Goal: Task Accomplishment & Management: Use online tool/utility

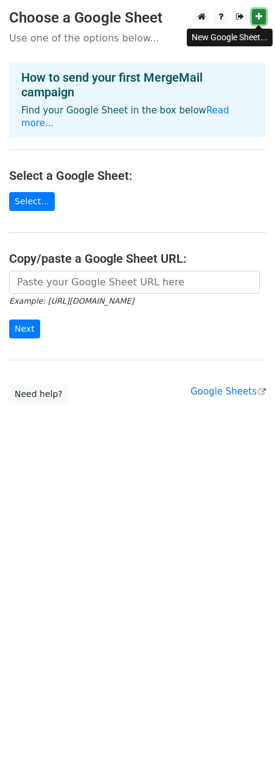
click at [259, 18] on icon at bounding box center [259, 16] width 7 height 9
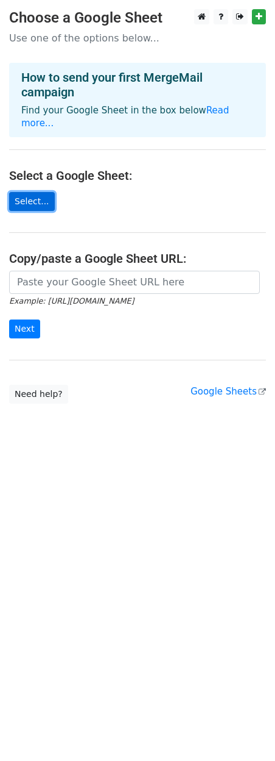
click at [21, 192] on link "Select..." at bounding box center [32, 201] width 46 height 19
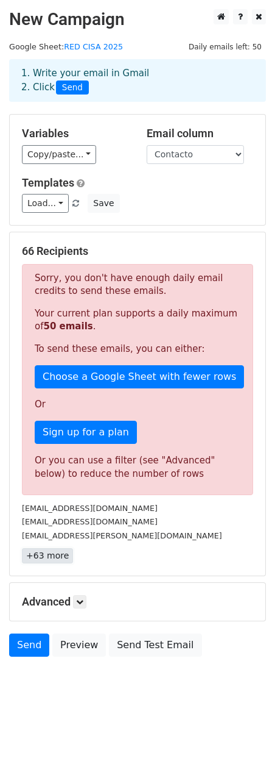
click at [39, 556] on link "+63 more" at bounding box center [47, 555] width 51 height 15
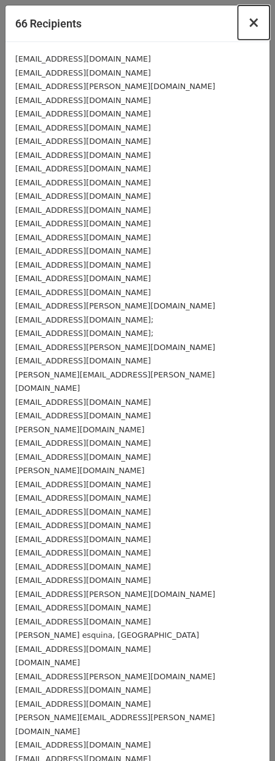
drag, startPoint x: 247, startPoint y: 22, endPoint x: 247, endPoint y: 35, distance: 12.8
click at [249, 22] on span "×" at bounding box center [254, 22] width 12 height 17
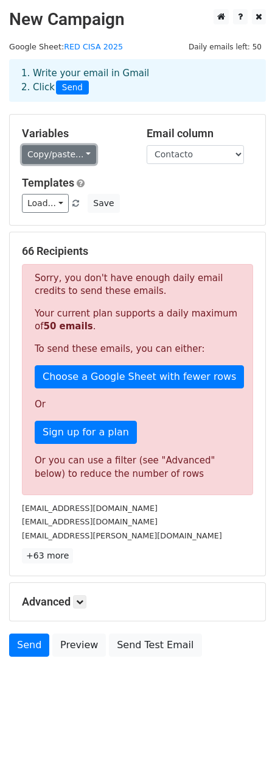
click at [64, 150] on link "Copy/paste..." at bounding box center [59, 154] width 74 height 19
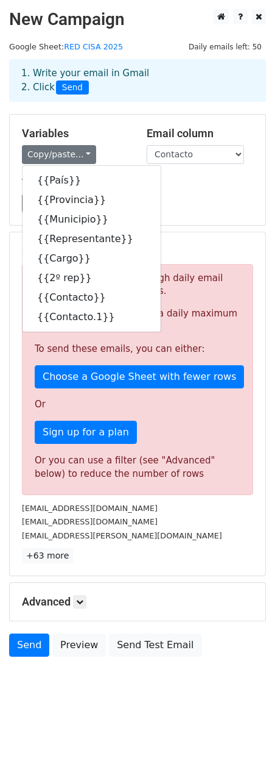
click at [188, 188] on h5 "Templates" at bounding box center [138, 182] width 232 height 13
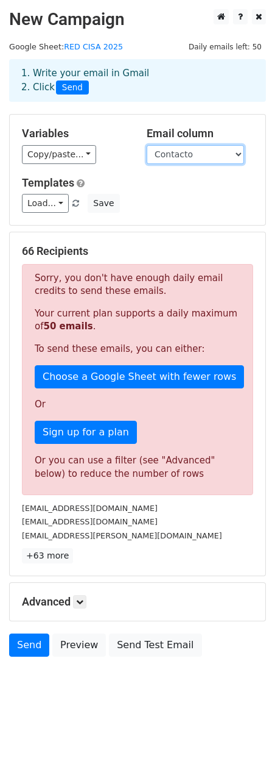
click at [186, 160] on select "País Provincia Municipio Representante Cargo 2º rep Contacto Contacto.1" at bounding box center [196, 154] width 98 height 19
drag, startPoint x: 154, startPoint y: 115, endPoint x: 147, endPoint y: 121, distance: 9.5
click at [154, 115] on div "Variables Copy/paste... {{País}} {{Provincia}} {{Municipio}} {{Representante}} …" at bounding box center [138, 170] width 256 height 110
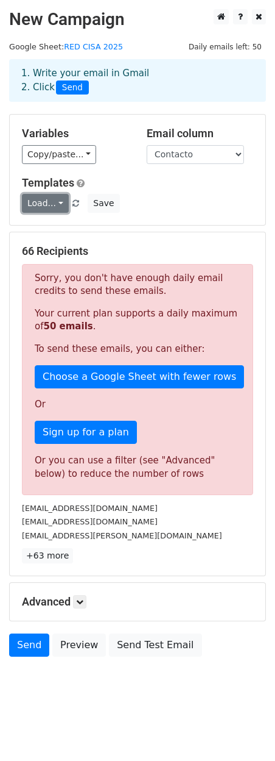
click at [44, 204] on link "Load..." at bounding box center [45, 203] width 47 height 19
click at [45, 204] on link "Load..." at bounding box center [45, 203] width 47 height 19
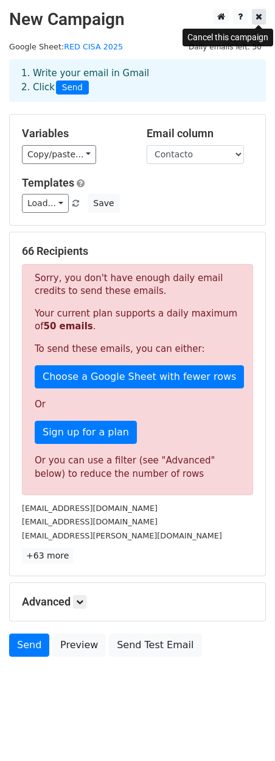
click at [258, 18] on icon at bounding box center [259, 16] width 7 height 9
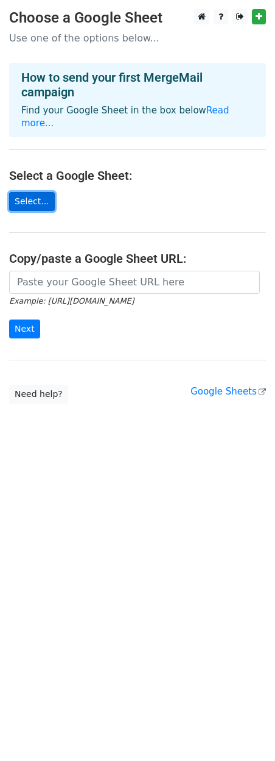
click at [34, 192] on link "Select..." at bounding box center [32, 201] width 46 height 19
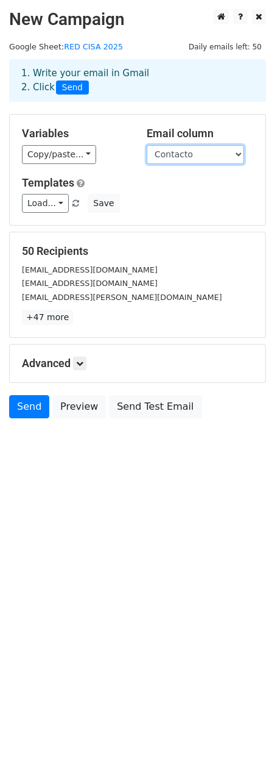
click at [183, 154] on select "País Provincia Municipio Representante Cargo 2º rep Contacto Contacto.1" at bounding box center [196, 154] width 98 height 19
click at [147, 145] on select "País Provincia Municipio Representante Cargo 2º rep Contacto Contacto.1" at bounding box center [196, 154] width 98 height 19
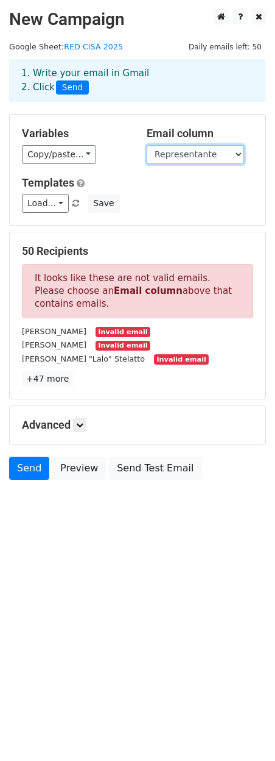
click at [179, 155] on select "País Provincia Municipio Representante Cargo 2º rep Contacto Contacto.1" at bounding box center [196, 154] width 98 height 19
select select "Contacto"
click at [147, 145] on select "País Provincia Municipio Representante Cargo 2º rep Contacto Contacto.1" at bounding box center [196, 154] width 98 height 19
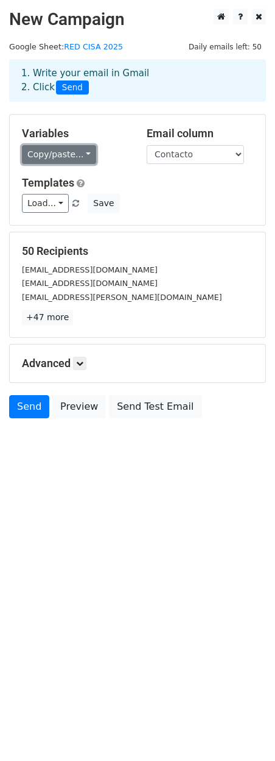
click at [71, 155] on link "Copy/paste..." at bounding box center [59, 154] width 74 height 19
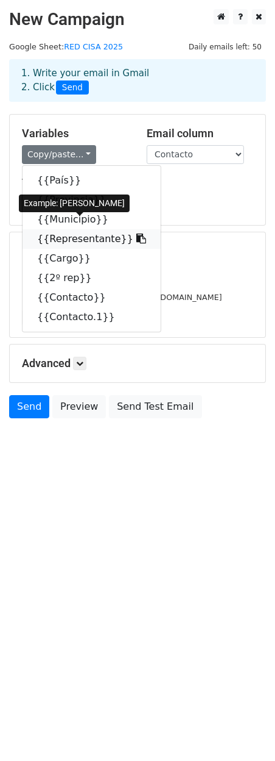
click at [78, 237] on link "{{Representante}}" at bounding box center [92, 239] width 138 height 20
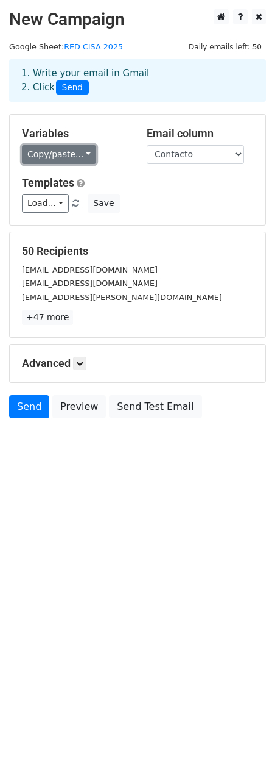
click at [66, 151] on link "Copy/paste..." at bounding box center [59, 154] width 74 height 19
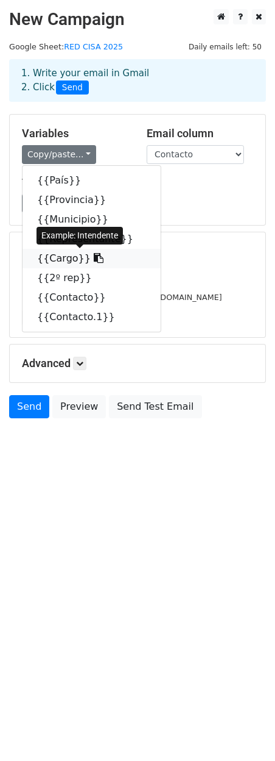
click at [60, 257] on link "{{Cargo}}" at bounding box center [92, 259] width 138 height 20
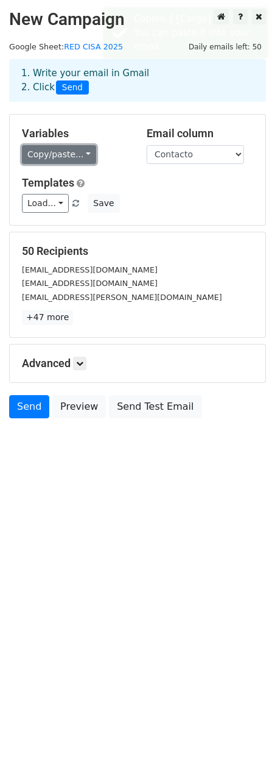
click at [73, 152] on link "Copy/paste..." at bounding box center [59, 154] width 74 height 19
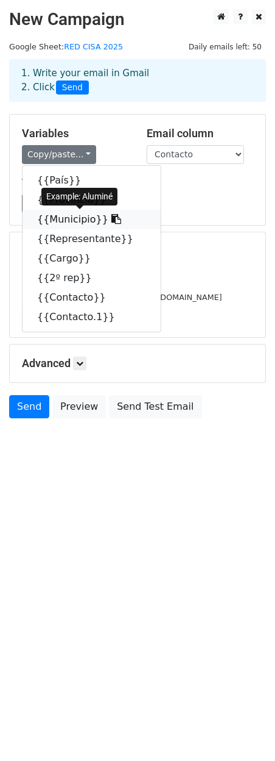
click at [77, 218] on link "{{Municipio}}" at bounding box center [92, 220] width 138 height 20
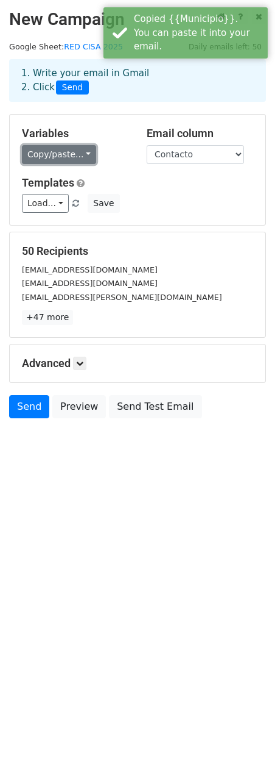
click at [54, 154] on link "Copy/paste..." at bounding box center [59, 154] width 74 height 19
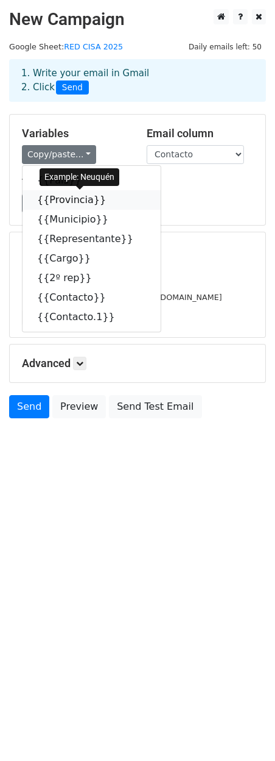
drag, startPoint x: 73, startPoint y: 197, endPoint x: 10, endPoint y: 275, distance: 100.1
click at [73, 198] on link "{{Provincia}}" at bounding box center [92, 200] width 138 height 20
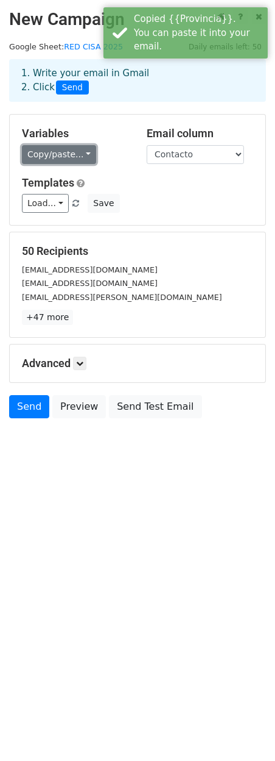
click at [68, 154] on link "Copy/paste..." at bounding box center [59, 154] width 74 height 19
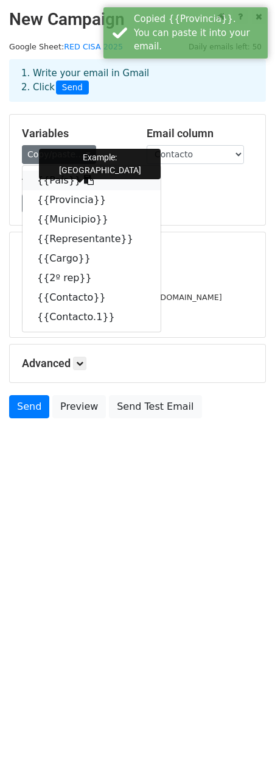
click at [59, 180] on link "{{País}}" at bounding box center [92, 181] width 138 height 20
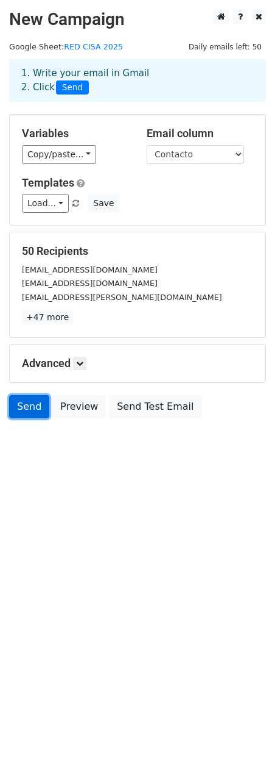
click at [29, 411] on link "Send" at bounding box center [29, 406] width 40 height 23
